Goal: Find specific page/section: Find specific page/section

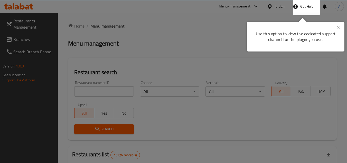
click at [340, 28] on icon "Close" at bounding box center [339, 28] width 4 height 4
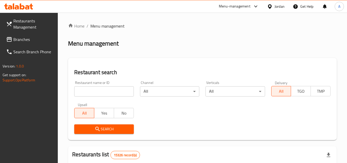
click at [275, 6] on div "Jordan" at bounding box center [280, 7] width 10 height 6
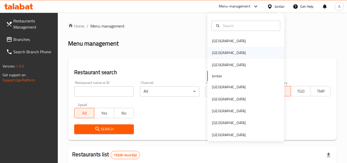
click at [224, 50] on div "[GEOGRAPHIC_DATA]" at bounding box center [245, 53] width 77 height 12
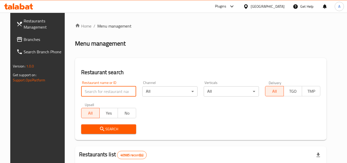
click at [114, 88] on input "search" at bounding box center [108, 91] width 55 height 10
paste input "750080"
type input "750080"
click at [136, 125] on div "Search" at bounding box center [108, 129] width 61 height 16
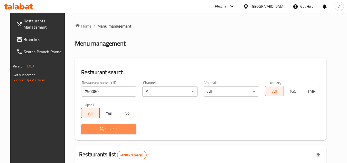
click at [130, 130] on button "Search" at bounding box center [108, 129] width 55 height 10
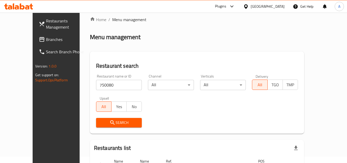
scroll to position [47, 0]
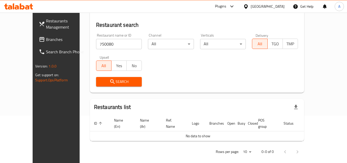
click at [235, 8] on icon at bounding box center [232, 6] width 6 height 6
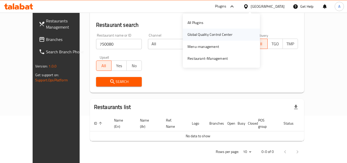
click at [226, 36] on div "Global Quality Control Center" at bounding box center [210, 35] width 45 height 6
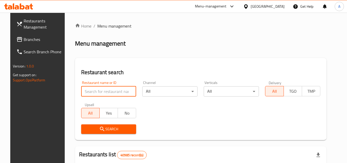
click at [111, 93] on input "search" at bounding box center [108, 91] width 55 height 10
paste input "750080"
type input "750080"
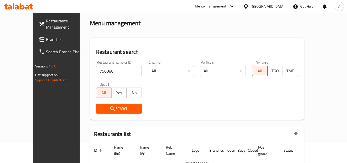
scroll to position [47, 0]
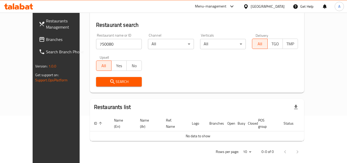
click at [40, 43] on link "Branches" at bounding box center [63, 39] width 56 height 12
